Goal: Task Accomplishment & Management: Complete application form

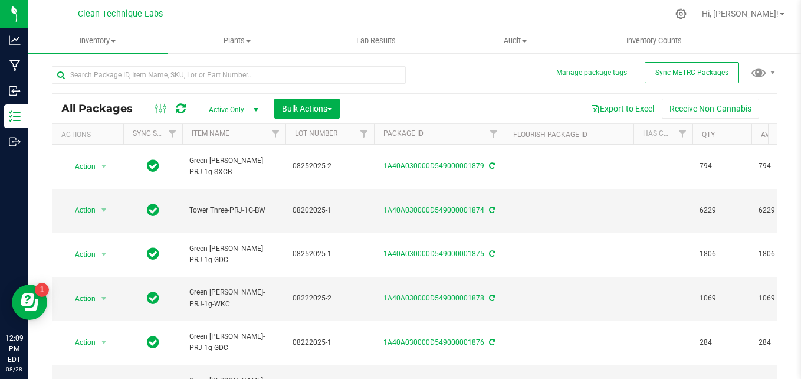
click at [101, 55] on div at bounding box center [233, 74] width 363 height 38
click at [99, 37] on span "Inventory" at bounding box center [97, 40] width 139 height 11
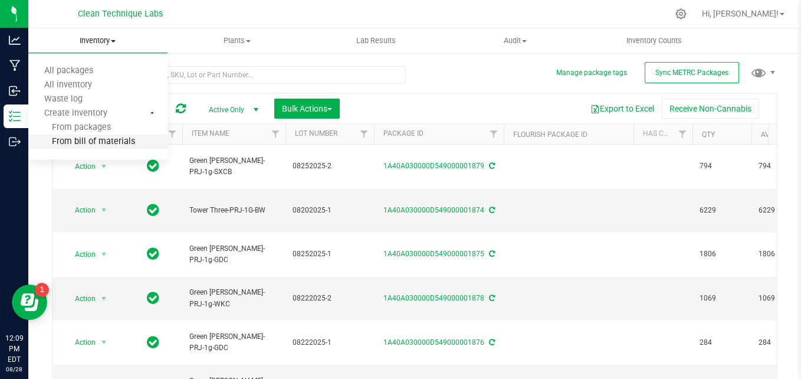
click at [109, 142] on span "From bill of materials" at bounding box center [81, 142] width 107 height 10
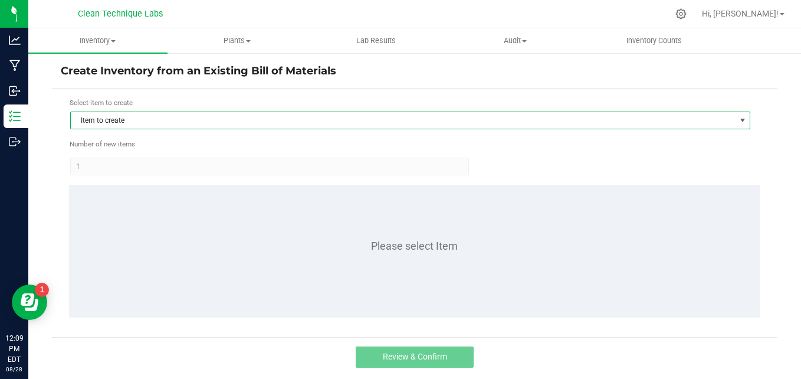
click at [158, 126] on span "Item to create" at bounding box center [403, 120] width 664 height 17
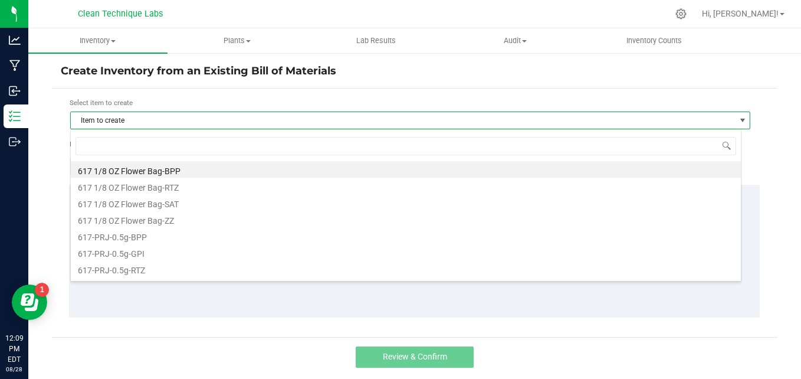
scroll to position [18, 671]
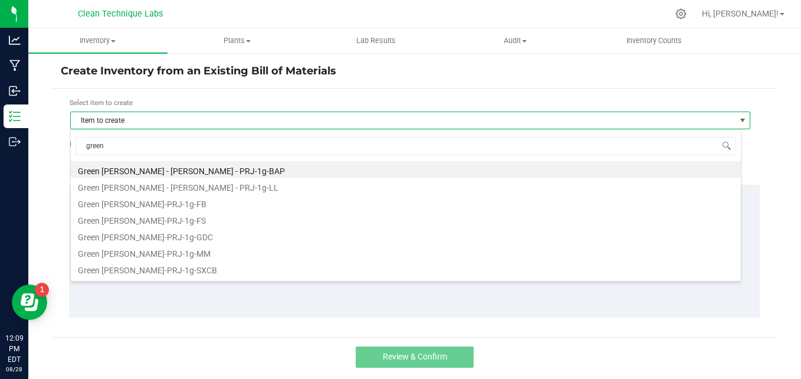
type input "green"
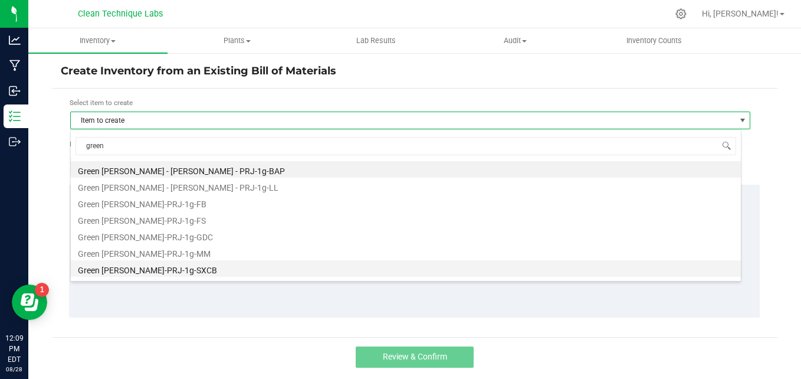
click at [179, 271] on li "Green [PERSON_NAME]-PRJ-1g-SXCB" at bounding box center [406, 268] width 670 height 17
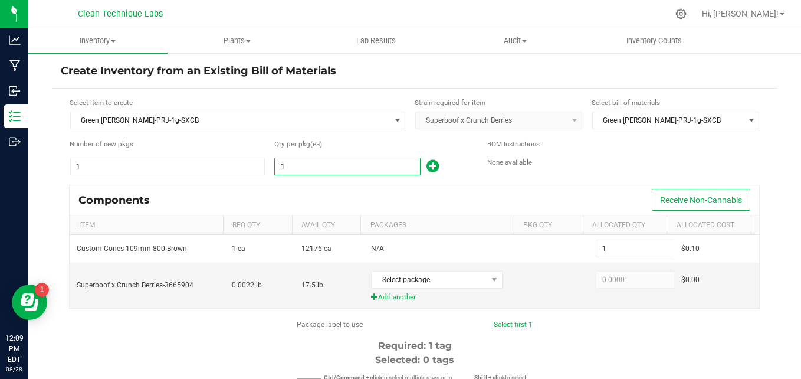
click at [301, 173] on input "1" at bounding box center [347, 166] width 144 height 17
click at [442, 281] on span "Select package" at bounding box center [430, 279] width 116 height 17
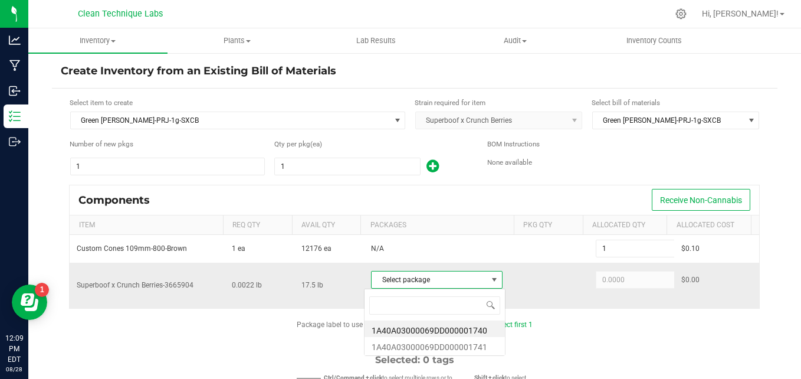
scroll to position [18, 127]
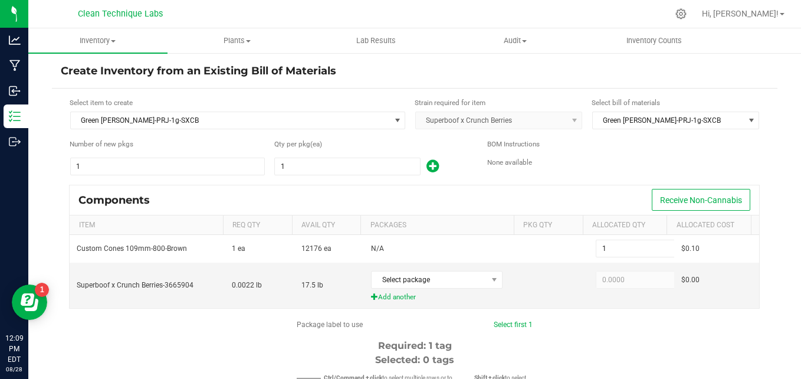
click at [314, 167] on input "1" at bounding box center [347, 166] width 144 height 17
type input "2"
type input "25"
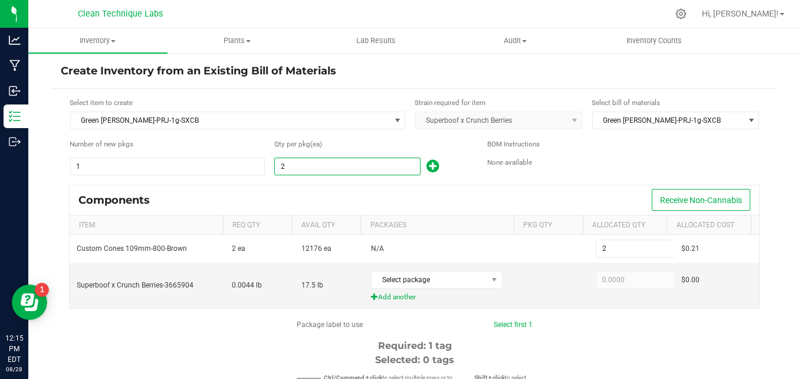
type input "25"
type input "255"
type input "2559"
type input "2,559"
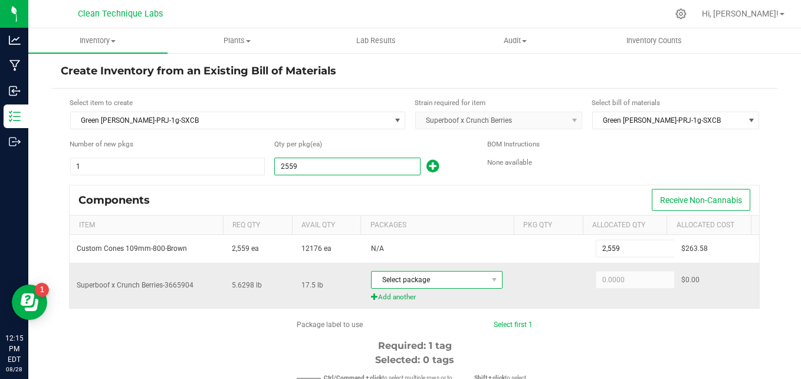
type input "2,559"
click at [387, 277] on span "Select package" at bounding box center [430, 279] width 116 height 17
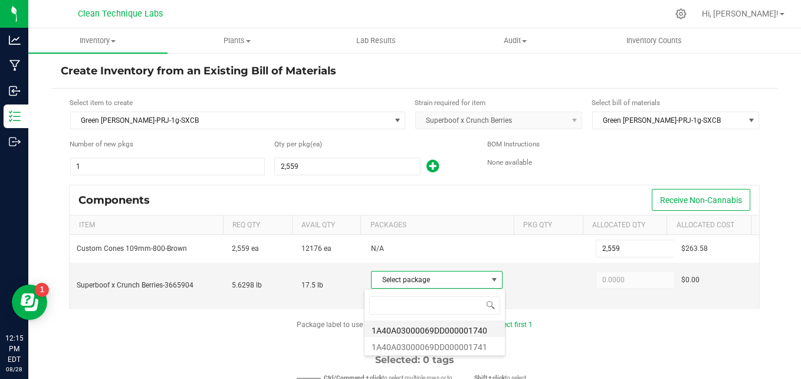
click at [405, 329] on li "1A40A03000069DD000001740" at bounding box center [434, 328] width 140 height 17
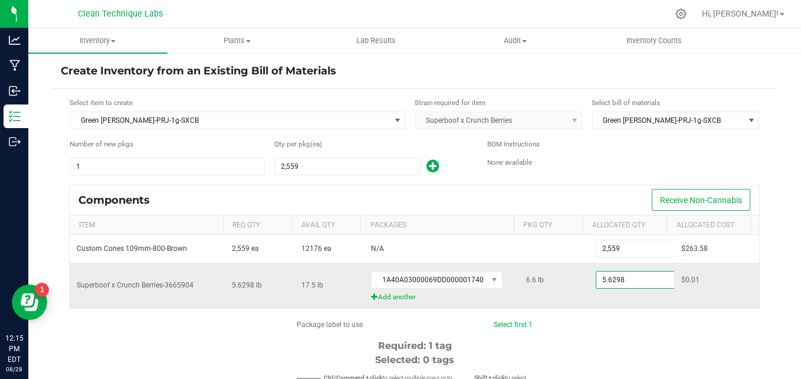
click at [612, 281] on input "5.6298" at bounding box center [639, 279] width 87 height 17
type input "6.6000"
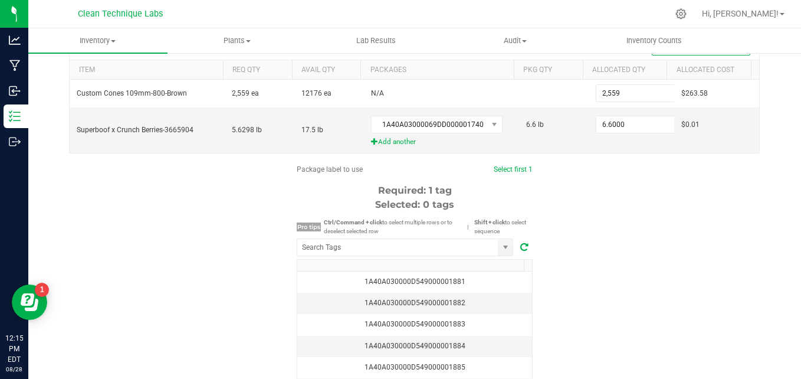
scroll to position [172, 0]
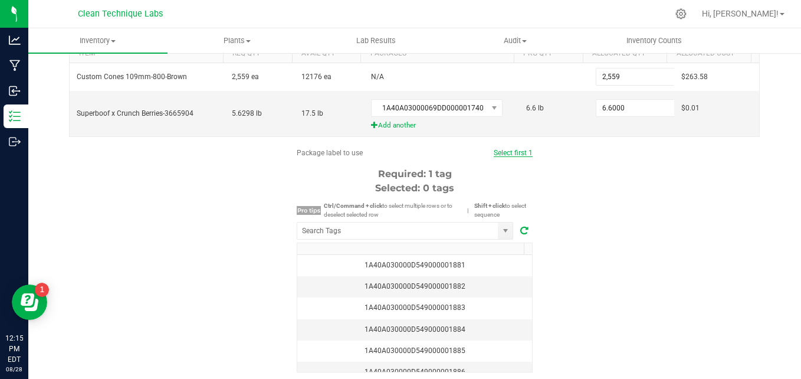
click at [510, 152] on link "Select first 1" at bounding box center [513, 153] width 39 height 8
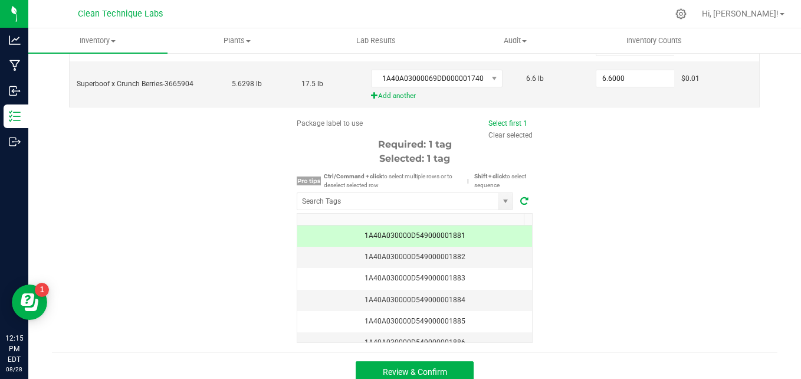
scroll to position [213, 0]
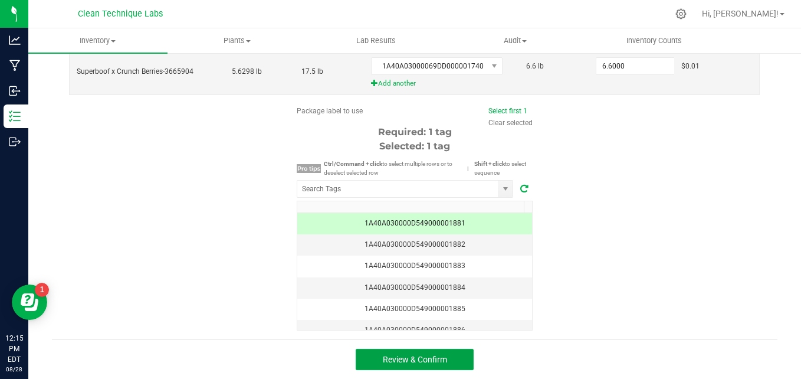
click at [416, 367] on button "Review & Confirm" at bounding box center [415, 359] width 118 height 21
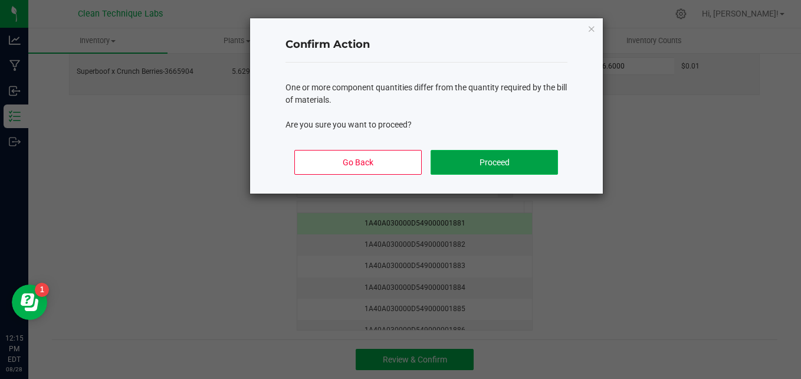
click at [462, 168] on button "Proceed" at bounding box center [493, 162] width 127 height 25
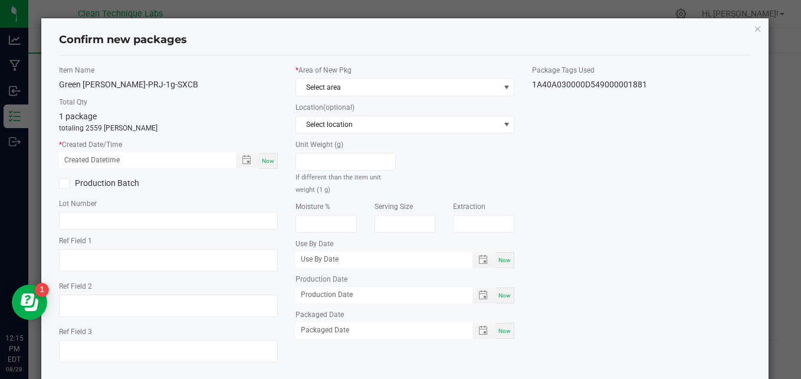
click at [327, 77] on div "* Area of New Pkg Select area" at bounding box center [404, 80] width 219 height 31
click at [327, 85] on span "Select area" at bounding box center [397, 87] width 203 height 17
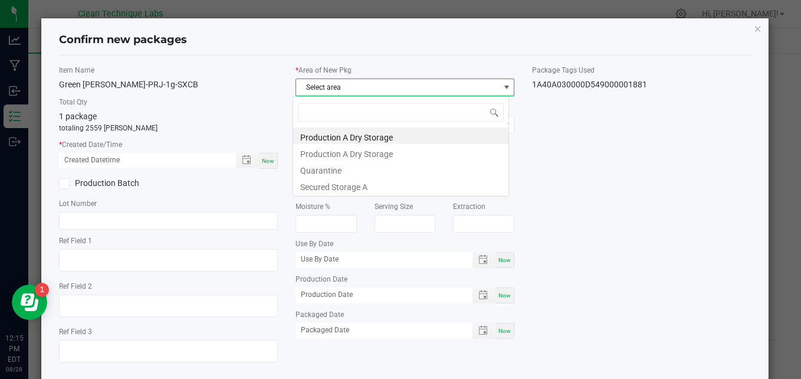
scroll to position [18, 216]
click at [330, 185] on li "Secured Storage A" at bounding box center [400, 185] width 215 height 17
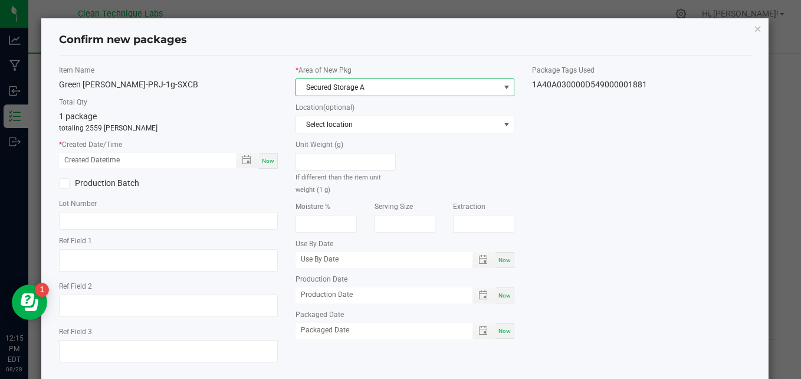
click at [265, 157] on span "Now" at bounding box center [268, 160] width 12 height 6
click at [81, 162] on input "[DATE] 12:15 PM" at bounding box center [141, 160] width 165 height 15
click at [106, 162] on input "[DATE] 12:15 PM" at bounding box center [141, 160] width 165 height 15
type input "[DATE] 03:50 PM"
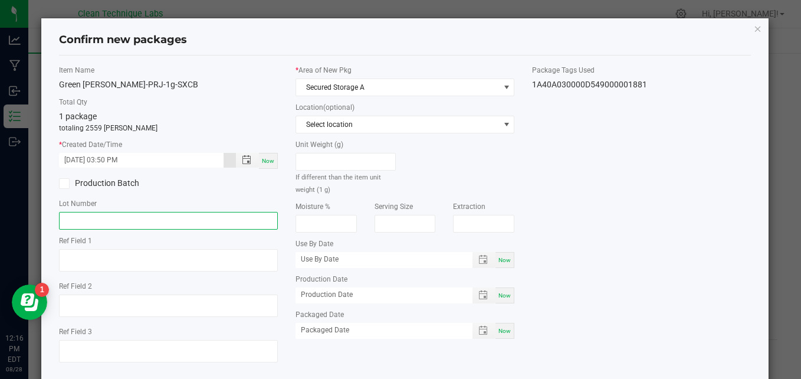
click at [111, 223] on input "text" at bounding box center [168, 221] width 219 height 18
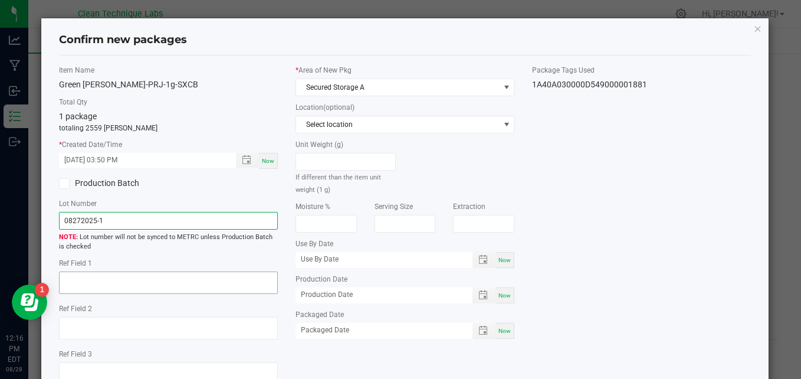
type input "08272025-1"
click at [111, 280] on textarea at bounding box center [168, 282] width 219 height 22
type textarea "w"
type textarea "F"
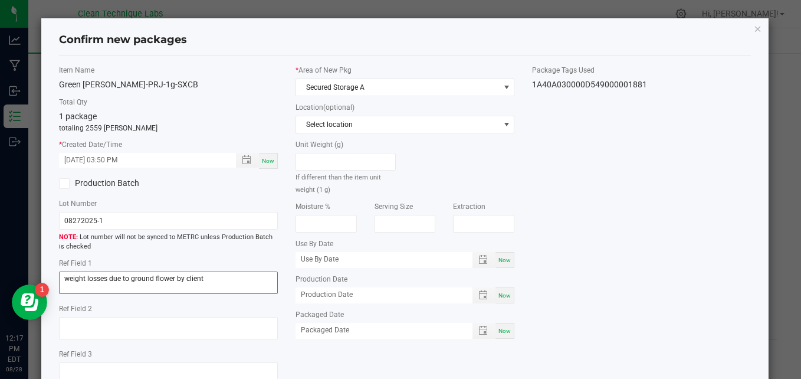
click at [131, 279] on textarea "weight losses due to ground flower by client" at bounding box center [168, 282] width 219 height 22
click at [217, 277] on textarea "weight losses due to bad ground flower by client" at bounding box center [168, 282] width 219 height 22
click at [209, 280] on textarea "weight losses due to bad preground flower" at bounding box center [168, 282] width 219 height 22
click at [205, 284] on textarea "weight losses due to bad preground flower" at bounding box center [168, 282] width 219 height 22
click at [143, 281] on textarea "weight losses due to bad preground flower" at bounding box center [168, 282] width 219 height 22
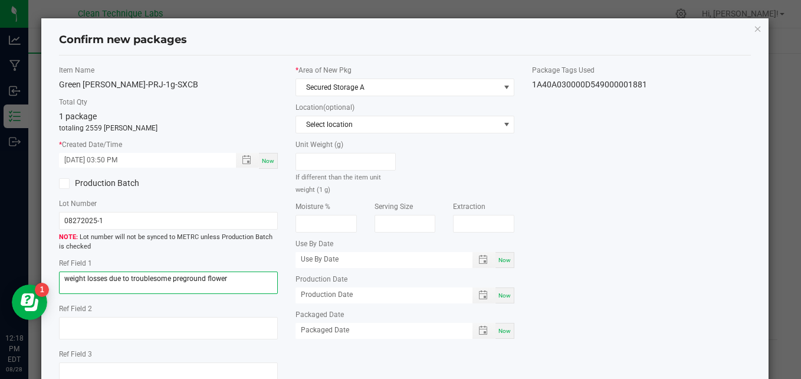
click at [226, 279] on textarea "weight losses due to troublesome preground flower" at bounding box center [168, 282] width 219 height 22
click at [98, 288] on textarea "weight losses due to troublesome preground flower which resulted in overfills a…" at bounding box center [168, 282] width 219 height 22
click at [192, 291] on textarea "weight losses due to troublesome preground flower which resulted in a few overf…" at bounding box center [168, 282] width 219 height 22
drag, startPoint x: 184, startPoint y: 288, endPoint x: 63, endPoint y: 278, distance: 121.9
click at [63, 278] on textarea "weight losses due to troublesome preground flower which resulted in a few overf…" at bounding box center [168, 282] width 219 height 22
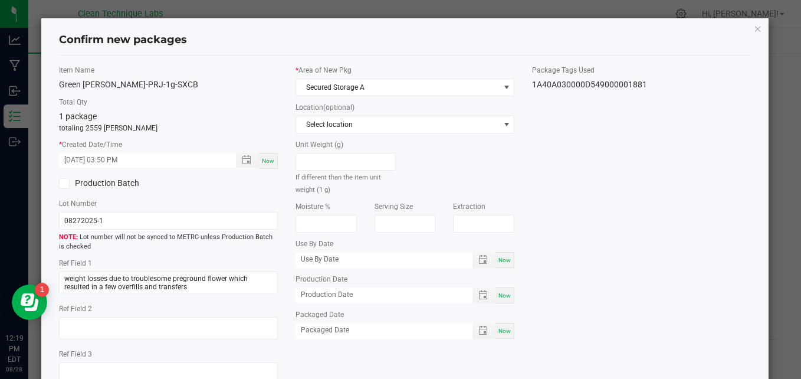
click at [646, 268] on div "Item Name [GEOGRAPHIC_DATA][PERSON_NAME]-PRJ-1g-SXCB Total Qty 1 package totali…" at bounding box center [405, 229] width 710 height 329
click at [202, 289] on textarea "weight losses due to troublesome preground flower which resulted in a few overf…" at bounding box center [168, 282] width 219 height 22
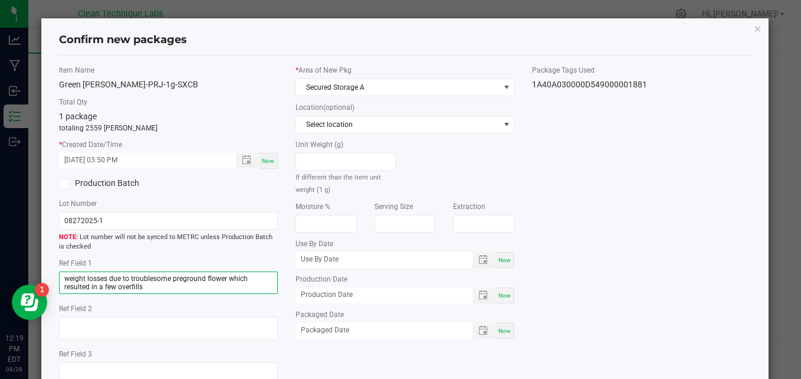
drag, startPoint x: 149, startPoint y: 287, endPoint x: 58, endPoint y: 272, distance: 92.6
click at [59, 272] on textarea "weight losses due to troublesome preground flower which resulted in a few overf…" at bounding box center [168, 282] width 219 height 22
click at [157, 291] on textarea "weight losses due to troublesome preground flower which resulted in a few overf…" at bounding box center [168, 282] width 219 height 22
click at [627, 265] on div "Item Name [GEOGRAPHIC_DATA][PERSON_NAME]-PRJ-1g-SXCB Total Qty 1 package totali…" at bounding box center [405, 229] width 710 height 329
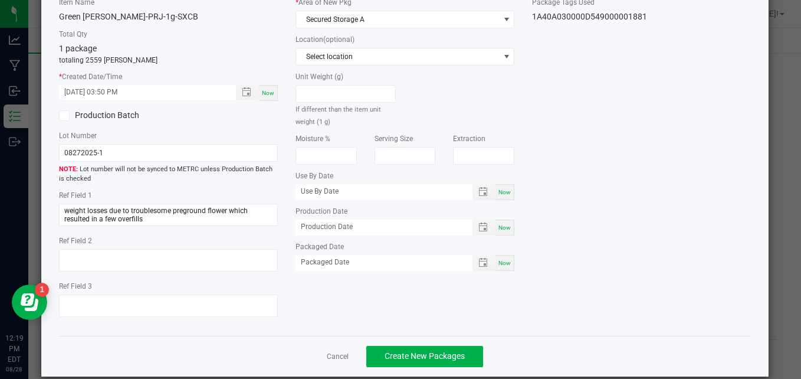
scroll to position [84, 0]
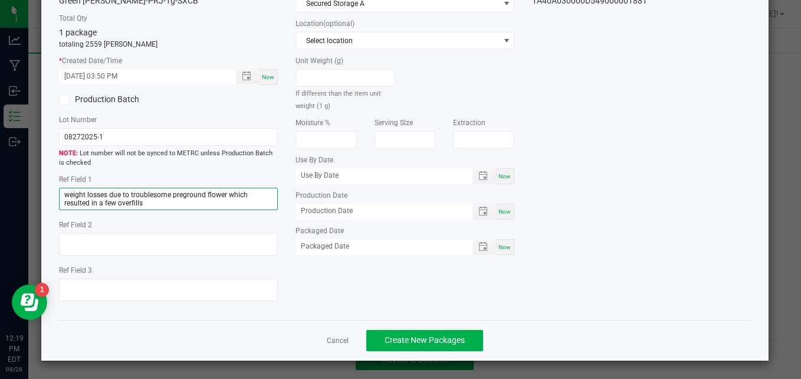
click at [114, 206] on textarea "weight losses due to troublesome preground flower which resulted in a few overf…" at bounding box center [168, 199] width 219 height 22
drag, startPoint x: 126, startPoint y: 202, endPoint x: 52, endPoint y: 186, distance: 75.4
click at [52, 186] on div "Item Name [GEOGRAPHIC_DATA][PERSON_NAME]-PRJ-1g-SXCB Total Qty 1 package totali…" at bounding box center [168, 145] width 236 height 329
type textarea "weight losses due to troublesome preground flower which resulted in overfills"
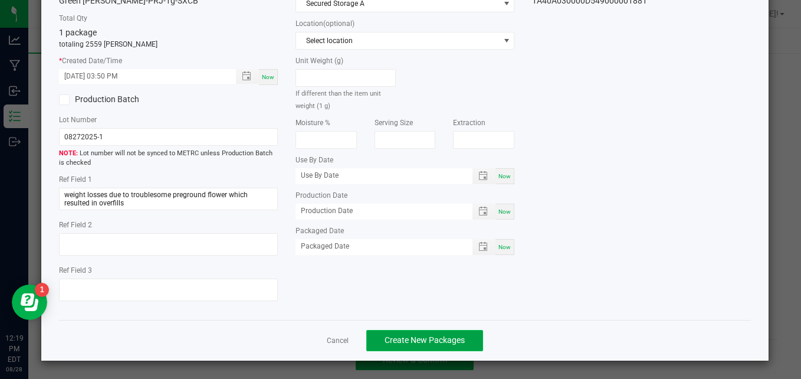
click at [456, 344] on span "Create New Packages" at bounding box center [424, 339] width 80 height 9
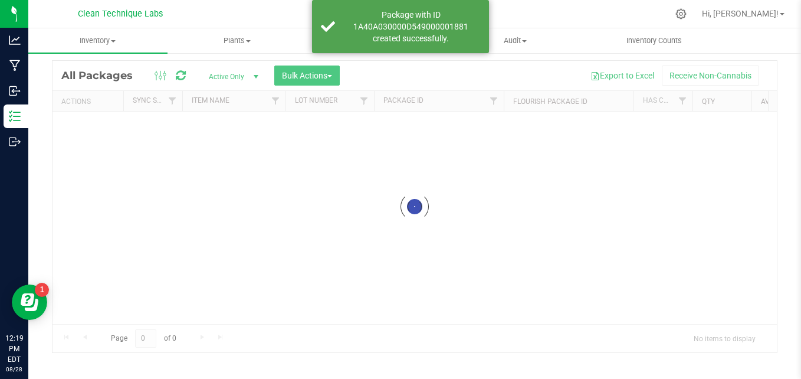
scroll to position [33, 0]
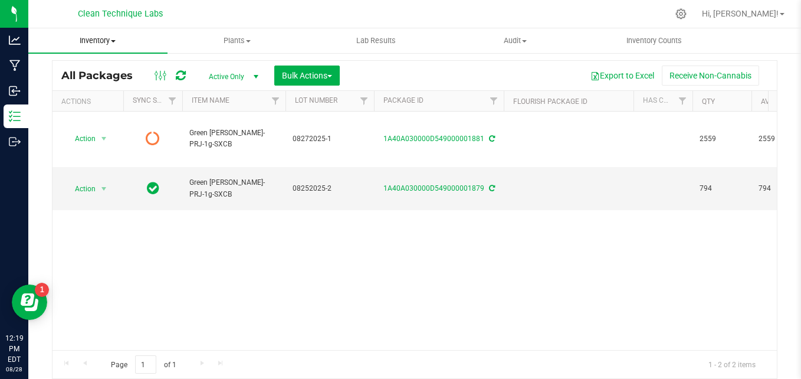
click at [131, 44] on span "Inventory" at bounding box center [97, 40] width 139 height 11
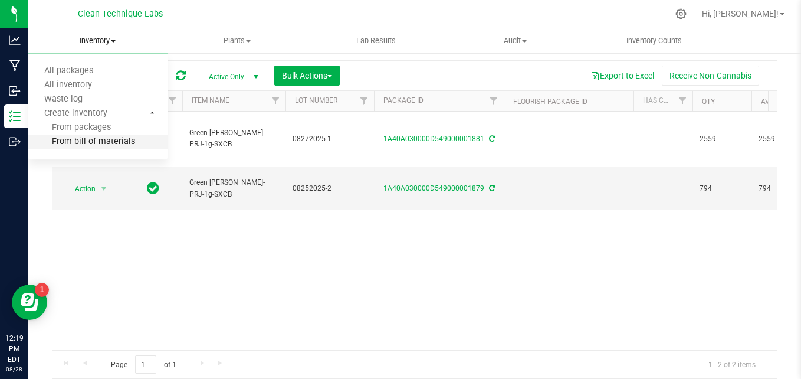
click at [119, 142] on span "From bill of materials" at bounding box center [81, 142] width 107 height 10
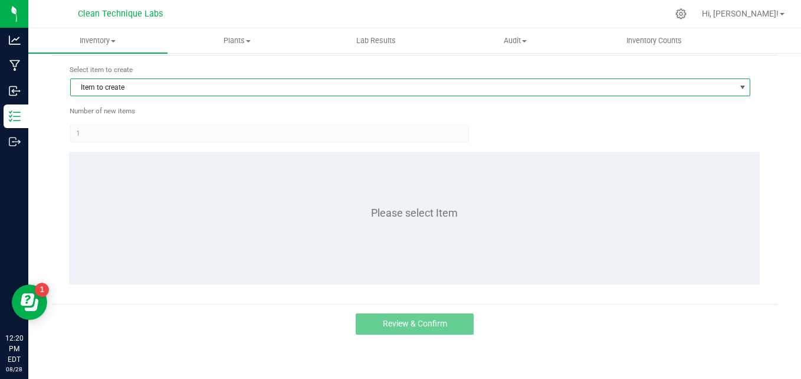
click at [137, 83] on span "Item to create" at bounding box center [403, 87] width 664 height 17
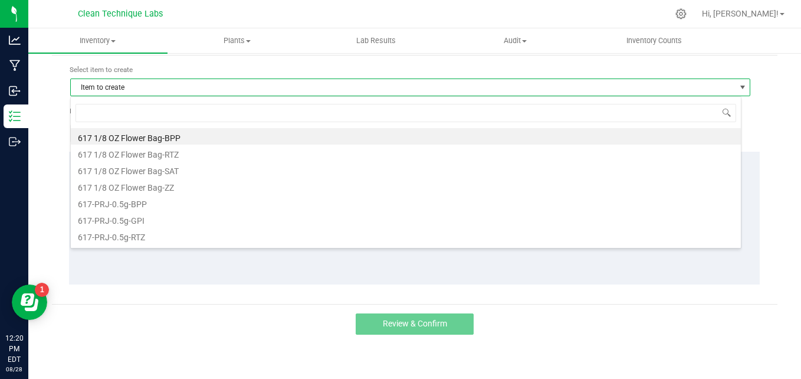
scroll to position [18, 671]
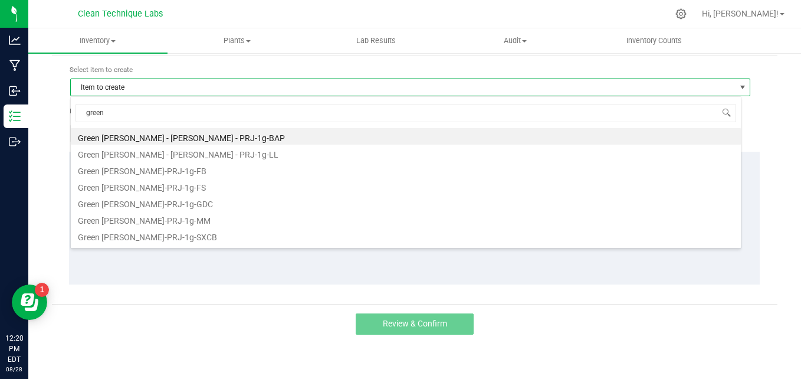
type input "green"
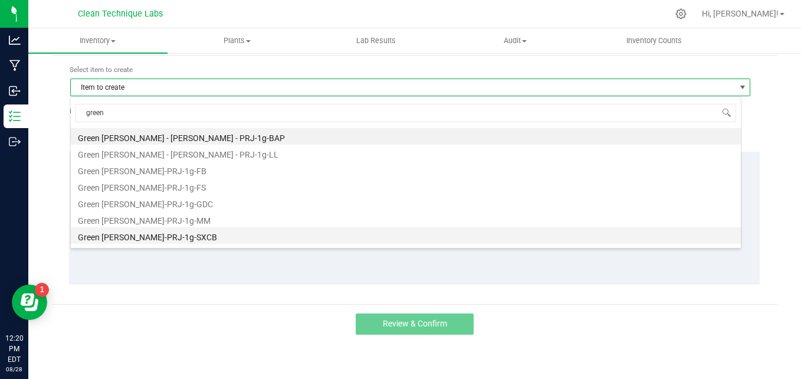
click at [185, 234] on li "Green [PERSON_NAME]-PRJ-1g-SXCB" at bounding box center [406, 235] width 670 height 17
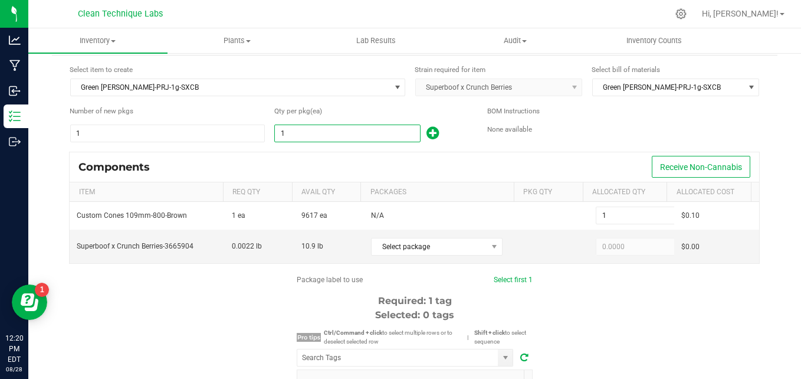
click at [295, 139] on input "1" at bounding box center [347, 133] width 144 height 17
type input "17"
type input "174"
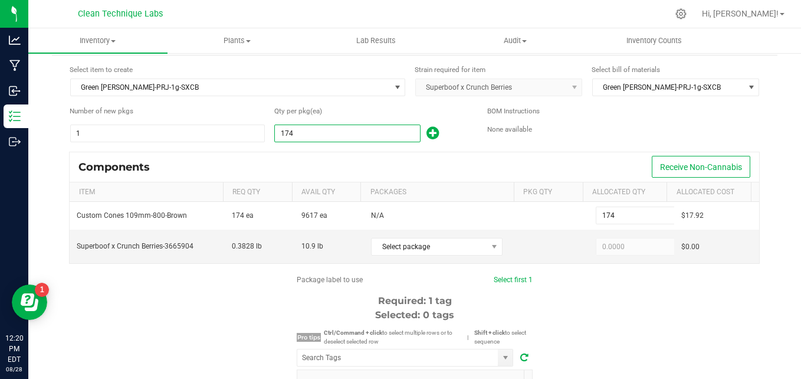
type input "1741"
type input "1,741"
type input "174"
type input "17"
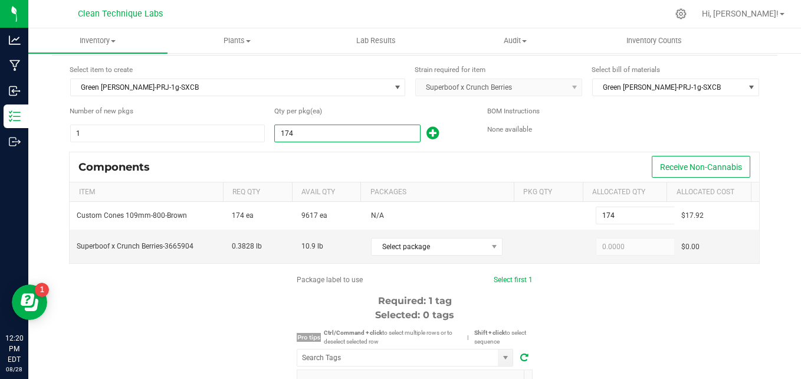
type input "17"
type input "1"
type input "4"
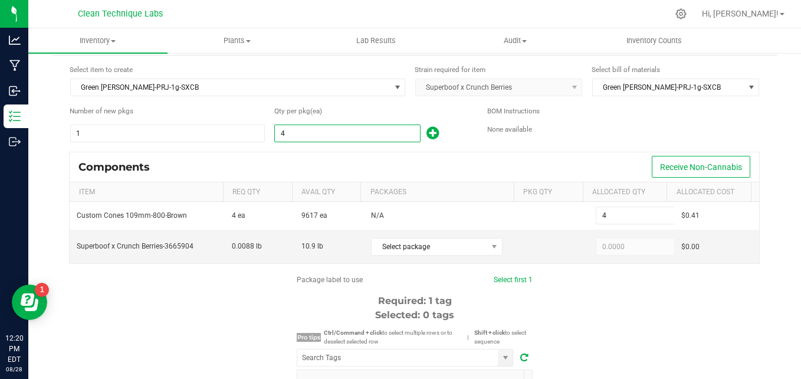
type input "43"
type input "436"
type input "4364"
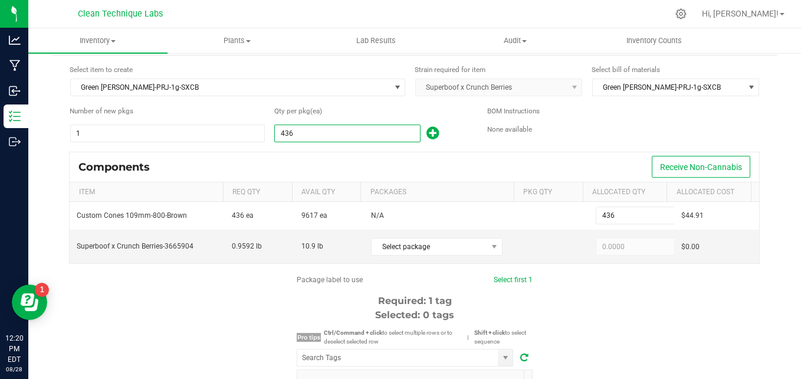
type input "4,364"
click at [403, 251] on span "Select package" at bounding box center [430, 246] width 116 height 17
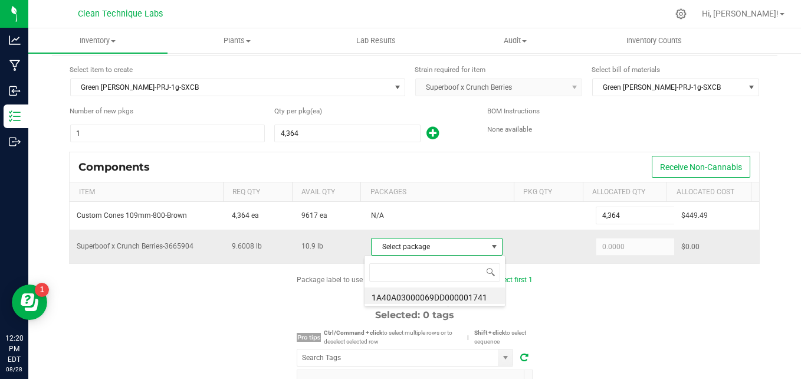
scroll to position [18, 127]
click at [420, 302] on li "1A40A03000069DD000001741" at bounding box center [434, 295] width 140 height 17
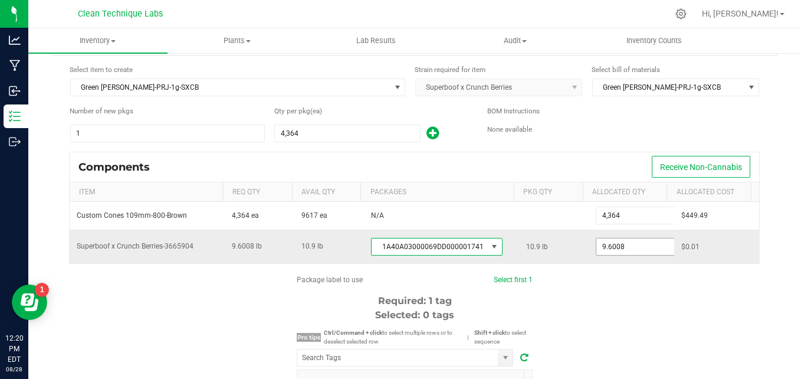
click at [616, 244] on input "9.6008" at bounding box center [639, 246] width 87 height 17
type input "10.9000"
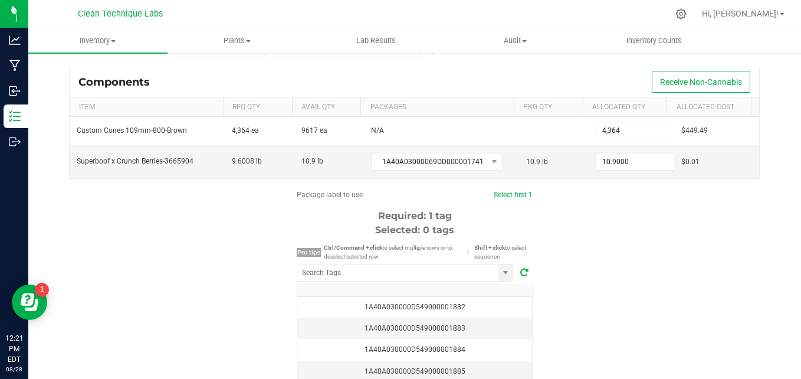
scroll to position [127, 0]
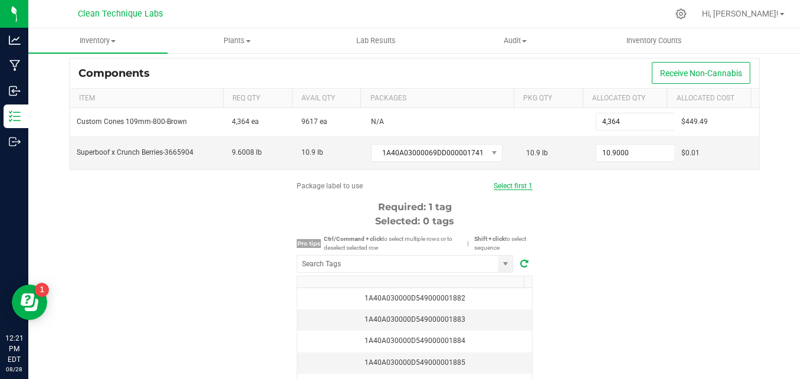
click at [501, 188] on link "Select first 1" at bounding box center [513, 186] width 39 height 8
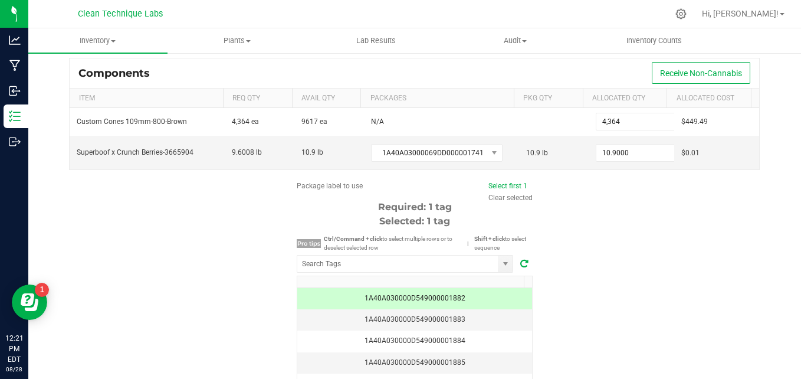
scroll to position [202, 0]
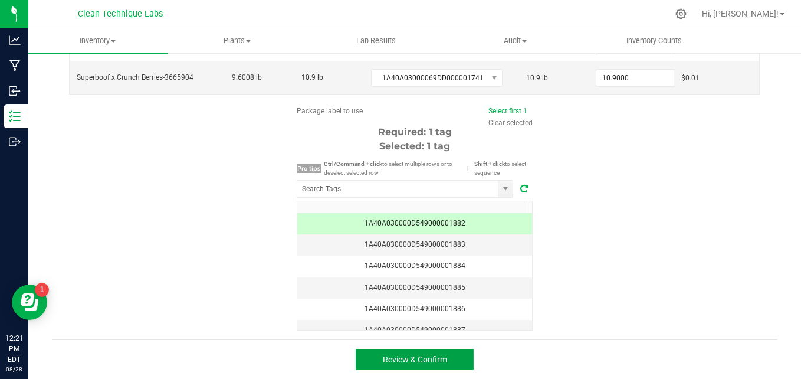
click at [392, 366] on button "Review & Confirm" at bounding box center [415, 359] width 118 height 21
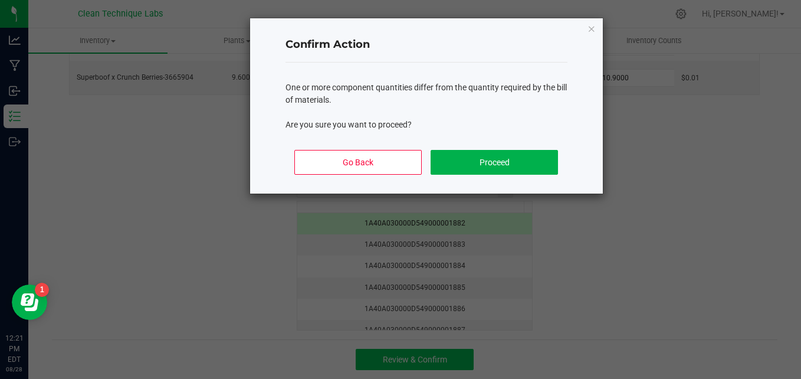
click at [392, 366] on ngb-modal-window "Confirm Action One or more component quantities differ from the quantity requir…" at bounding box center [405, 189] width 810 height 379
click at [490, 166] on button "Proceed" at bounding box center [493, 162] width 127 height 25
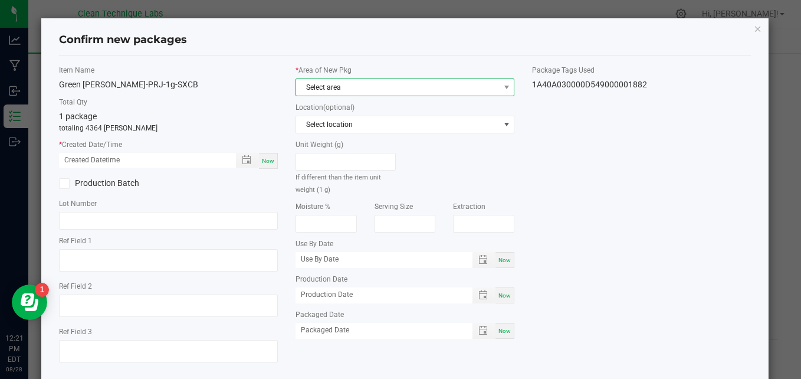
click at [396, 84] on span "Select area" at bounding box center [397, 87] width 203 height 17
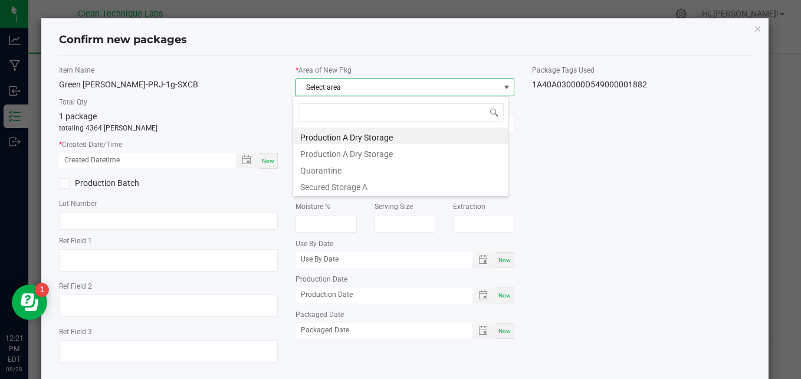
scroll to position [18, 216]
click at [754, 28] on icon "button" at bounding box center [758, 28] width 8 height 14
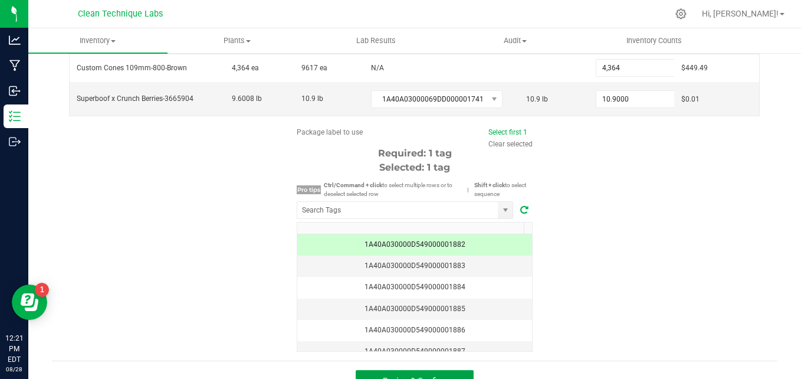
scroll to position [202, 0]
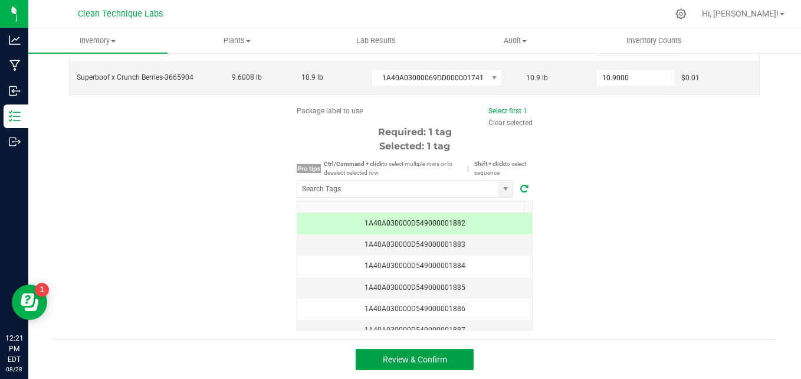
click at [440, 367] on button "Review & Confirm" at bounding box center [415, 359] width 118 height 21
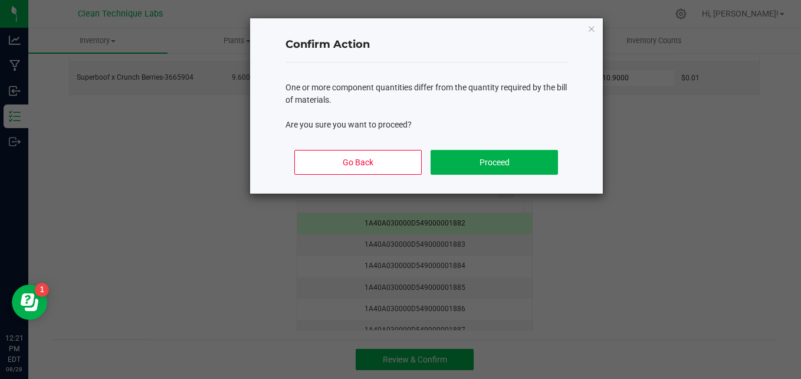
click at [794, 216] on ngb-modal-window "Confirm Action One or more component quantities differ from the quantity requir…" at bounding box center [405, 189] width 810 height 379
click at [591, 26] on icon "Close" at bounding box center [591, 28] width 8 height 14
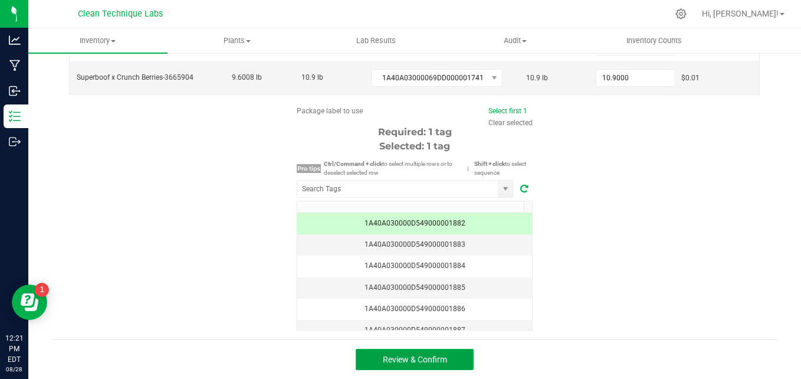
click at [426, 359] on span "Review & Confirm" at bounding box center [415, 358] width 64 height 9
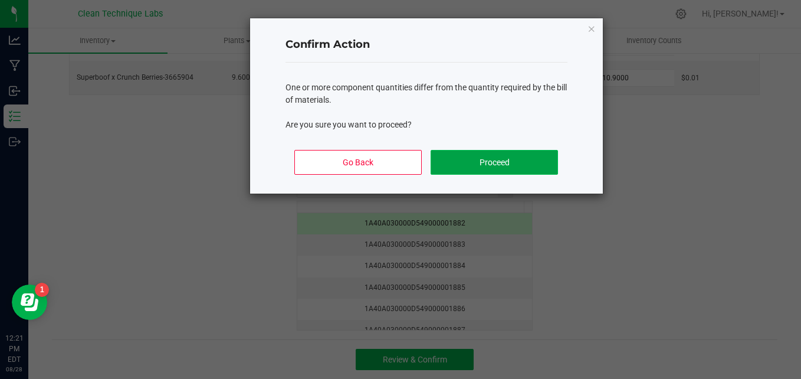
click at [468, 174] on button "Proceed" at bounding box center [493, 162] width 127 height 25
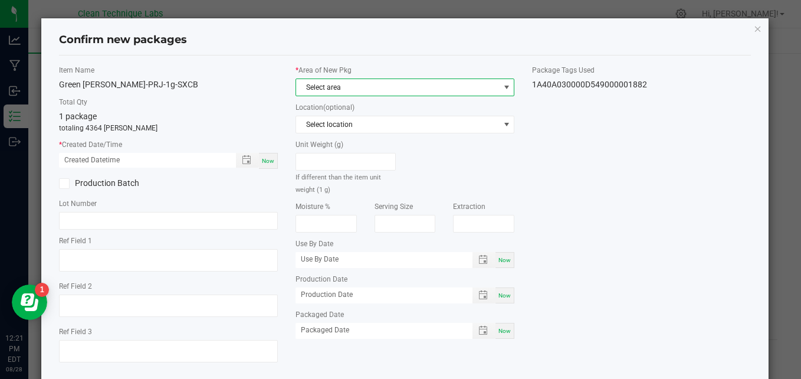
click at [379, 87] on span "Select area" at bounding box center [397, 87] width 203 height 17
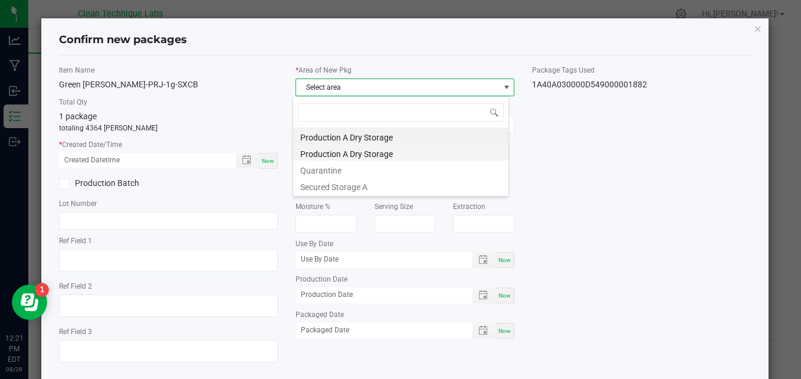
scroll to position [18, 216]
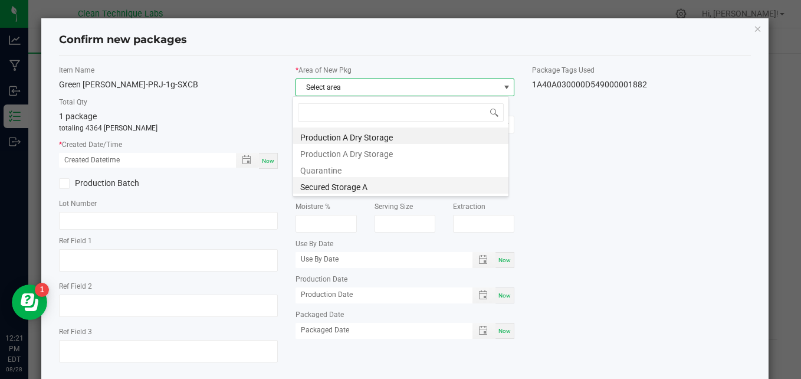
click at [367, 191] on li "Secured Storage A" at bounding box center [400, 185] width 215 height 17
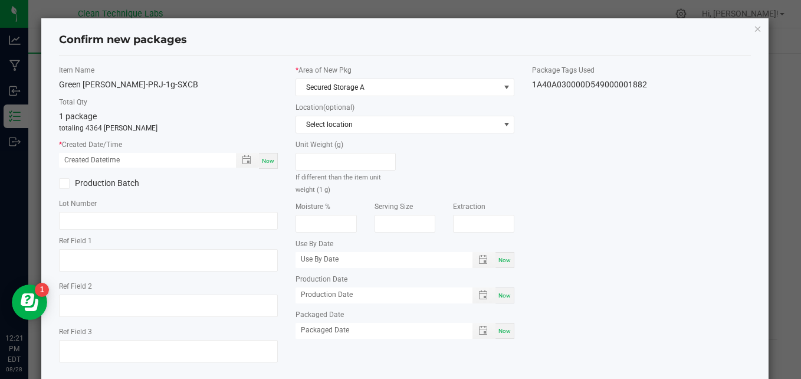
click at [262, 162] on span "Now" at bounding box center [268, 160] width 12 height 6
click at [78, 158] on input "[DATE] 12:21 PM" at bounding box center [141, 160] width 165 height 15
click at [107, 161] on input "[DATE] 12:21 PM" at bounding box center [141, 160] width 165 height 15
type input "[DATE] 04:50 PM"
click at [91, 217] on input "text" at bounding box center [168, 221] width 219 height 18
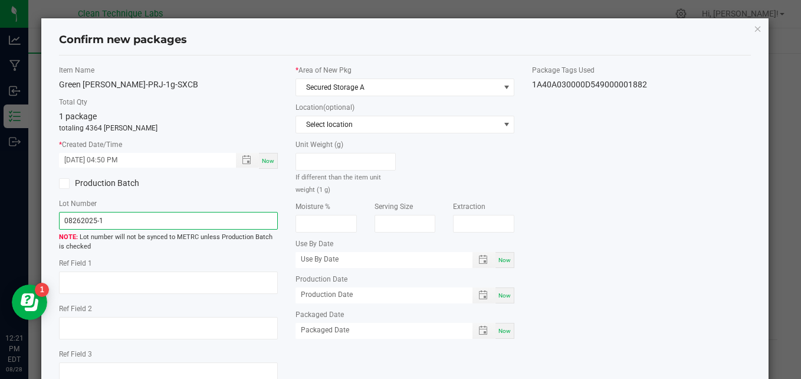
type input "08262025-1"
click at [109, 294] on div at bounding box center [168, 284] width 219 height 26
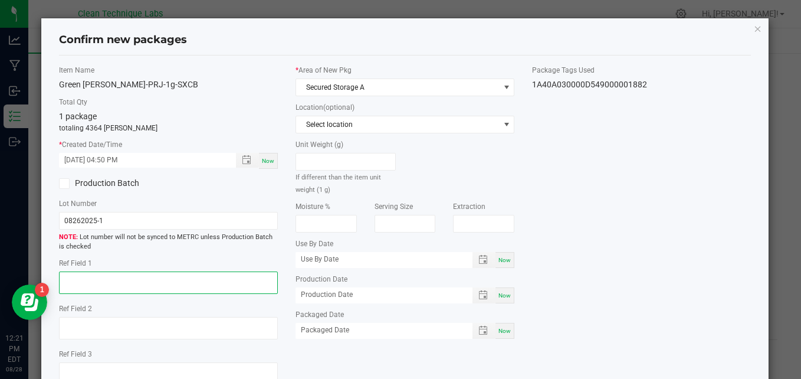
click at [107, 278] on textarea at bounding box center [168, 282] width 219 height 22
paste textarea "weight losses due to troublesome preground flower which resulted in overfills"
type textarea "weight losses due to troublesome preground flower which resulted in overfills"
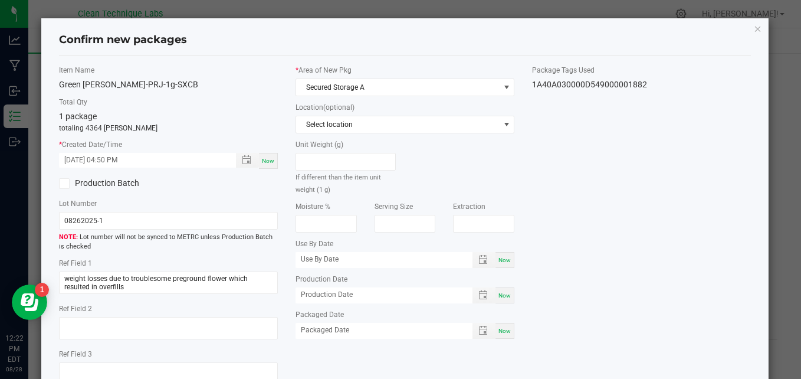
click at [610, 262] on div "Item Name [GEOGRAPHIC_DATA][PERSON_NAME]-PRJ-1g-SXCB Total Qty 1 package totali…" at bounding box center [405, 229] width 710 height 329
click at [583, 285] on div "Item Name [GEOGRAPHIC_DATA][PERSON_NAME]-PRJ-1g-SXCB Total Qty 1 package totali…" at bounding box center [405, 229] width 710 height 329
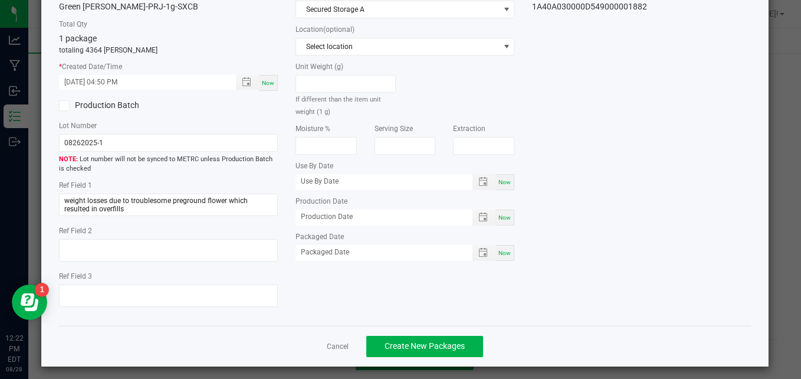
scroll to position [84, 0]
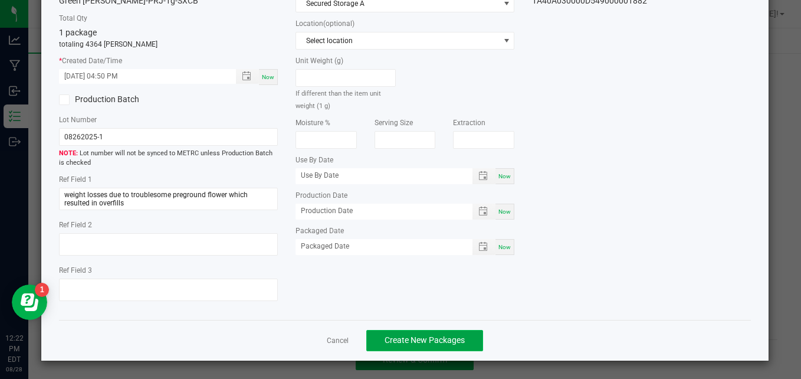
click at [426, 340] on span "Create New Packages" at bounding box center [424, 339] width 80 height 9
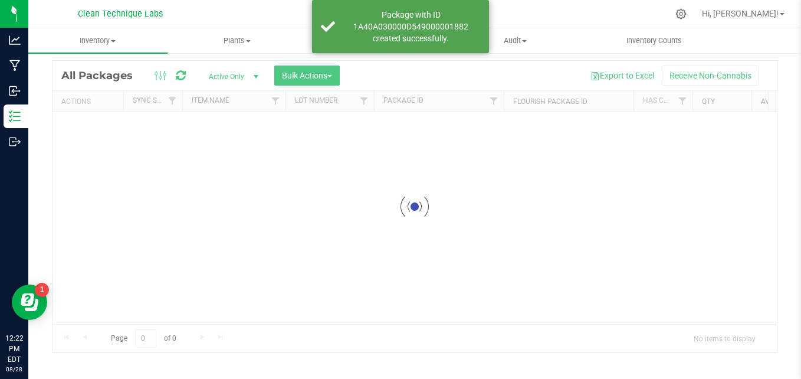
scroll to position [33, 0]
